Goal: Task Accomplishment & Management: Use online tool/utility

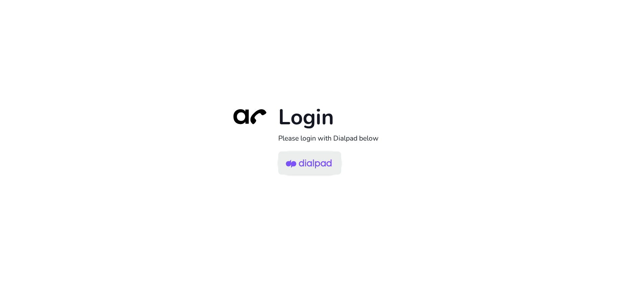
click at [318, 174] on img at bounding box center [309, 164] width 46 height 22
click at [324, 159] on img at bounding box center [309, 164] width 46 height 22
click at [546, 25] on div "Login Please login with Dialpad below" at bounding box center [318, 151] width 636 height 302
click at [311, 168] on img at bounding box center [309, 164] width 46 height 22
click at [332, 174] on link at bounding box center [309, 162] width 63 height 23
